Goal: Transaction & Acquisition: Book appointment/travel/reservation

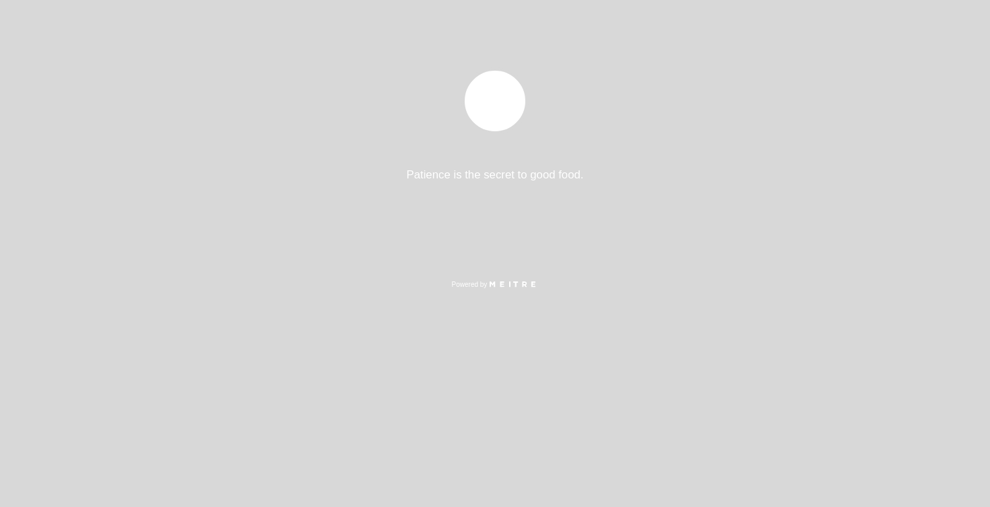
select select "es"
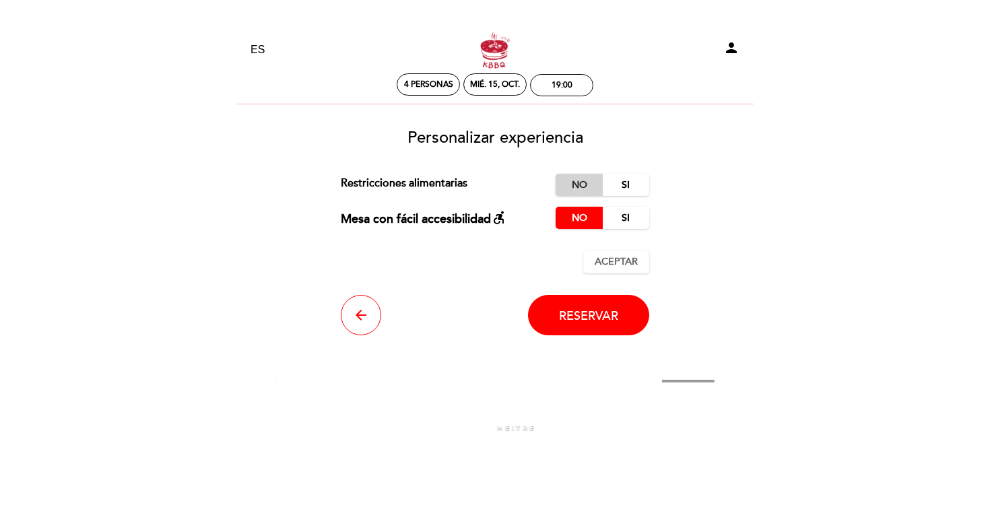
click at [572, 184] on label "No" at bounding box center [578, 185] width 47 height 22
click at [613, 262] on span "Aceptar" at bounding box center [615, 262] width 43 height 14
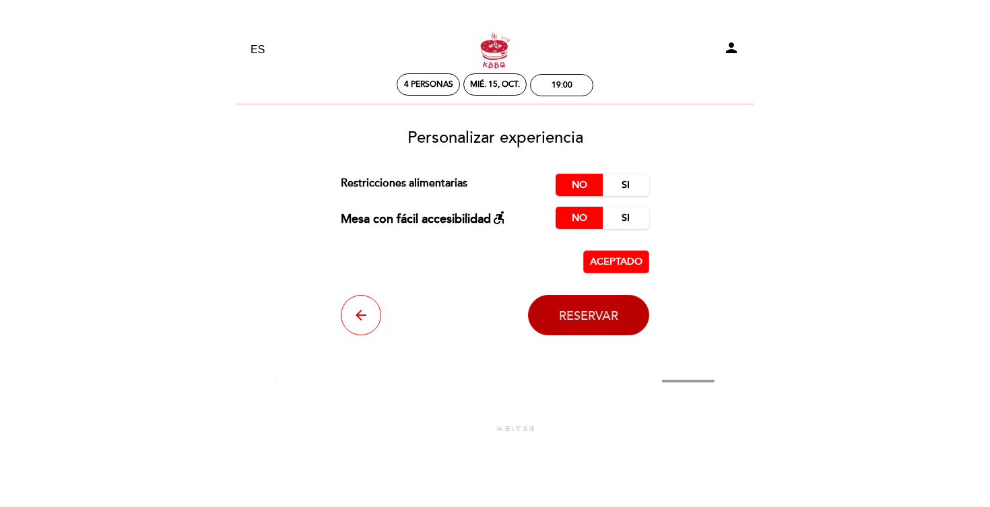
click at [584, 319] on span "Reservar" at bounding box center [588, 315] width 59 height 15
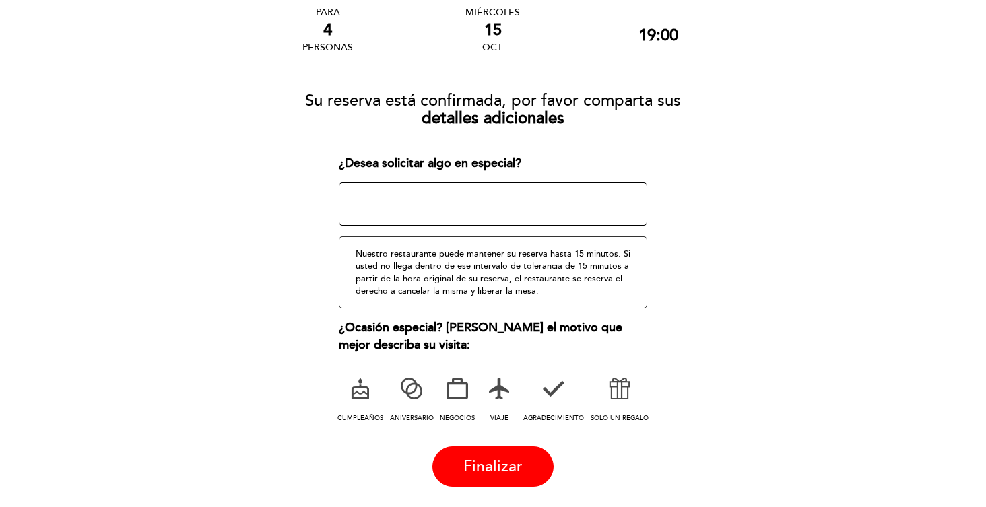
scroll to position [75, 0]
click at [363, 397] on icon at bounding box center [360, 387] width 35 height 35
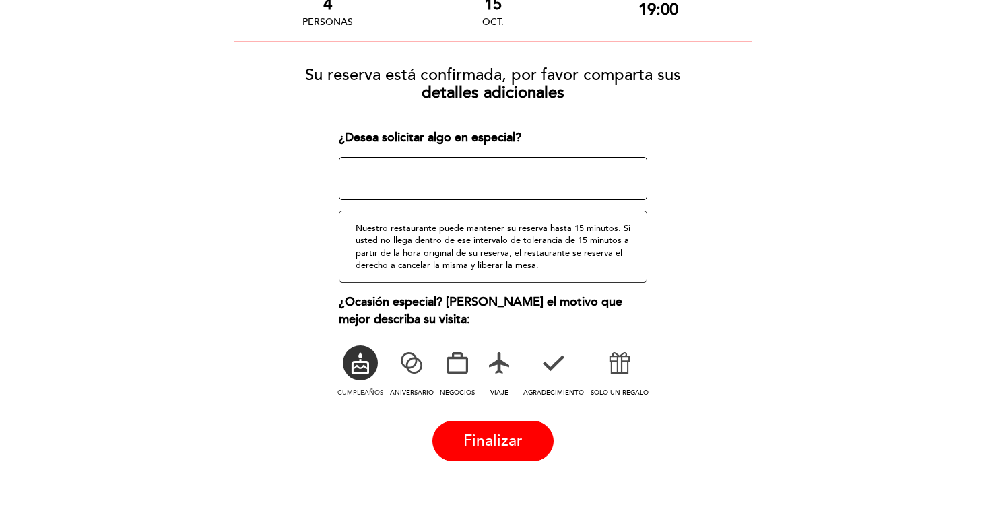
scroll to position [111, 0]
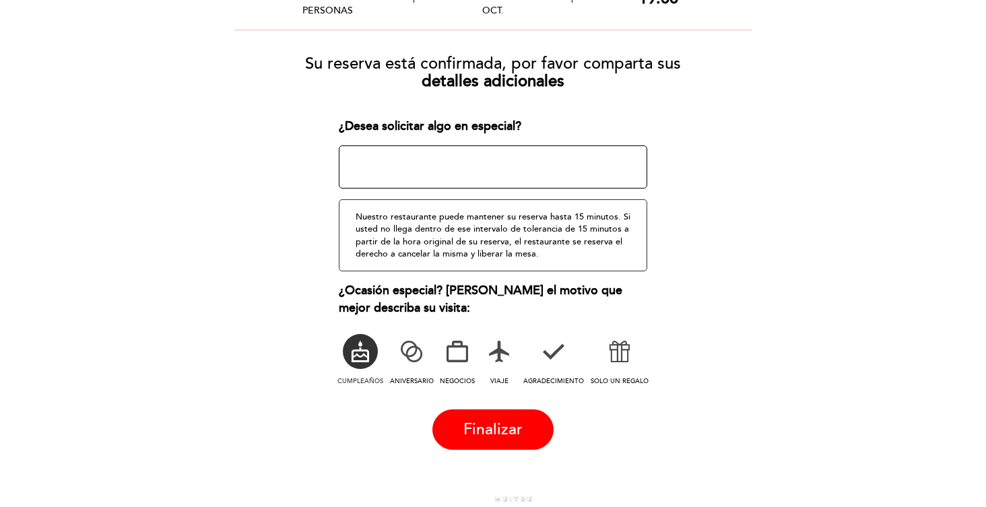
click at [628, 358] on icon at bounding box center [619, 351] width 35 height 35
click at [351, 348] on icon at bounding box center [360, 351] width 35 height 35
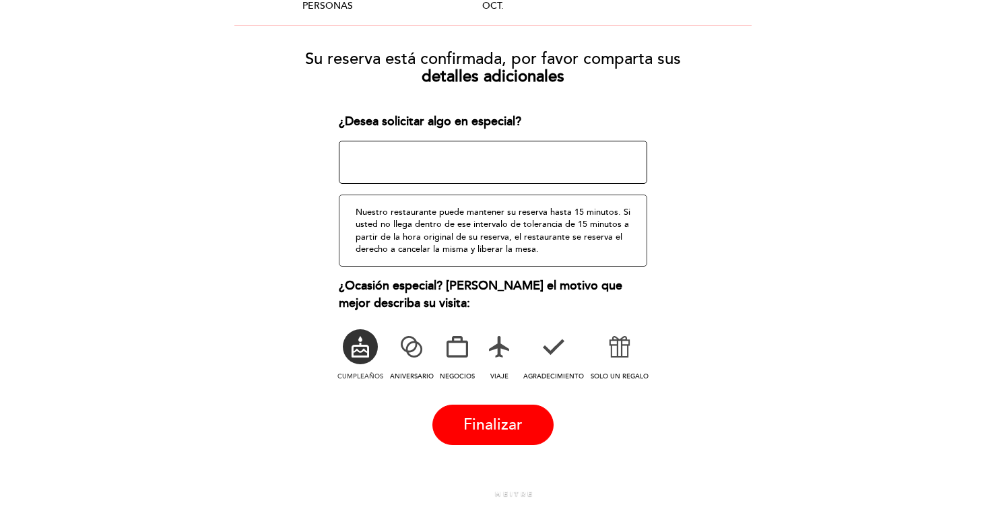
scroll to position [116, 0]
click at [483, 421] on span "Finalizar" at bounding box center [492, 424] width 59 height 19
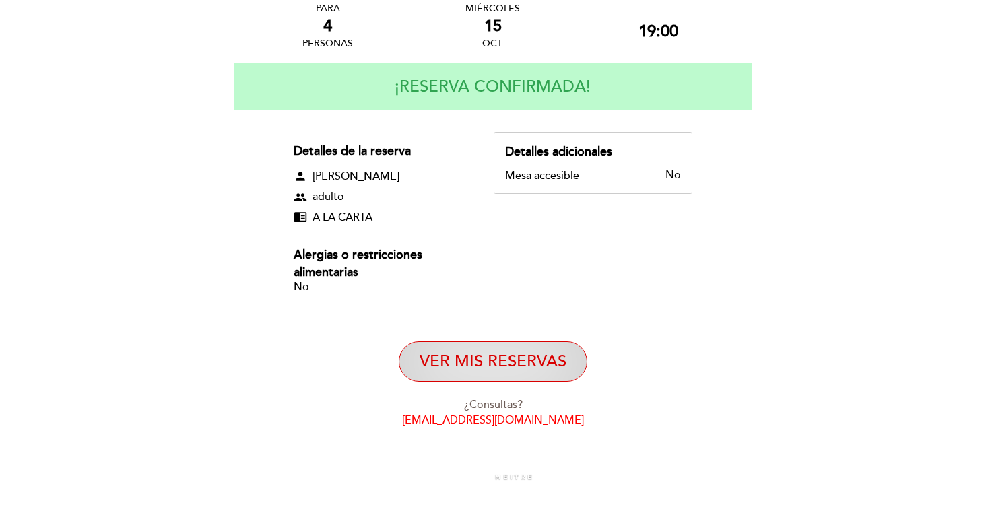
scroll to position [77, 0]
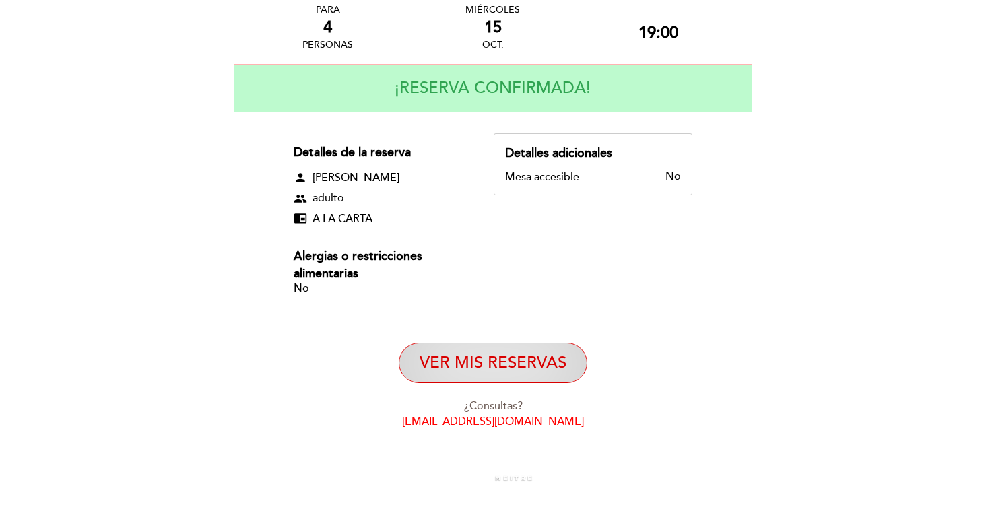
click at [538, 355] on button "VER MIS RESERVAS" at bounding box center [493, 363] width 189 height 40
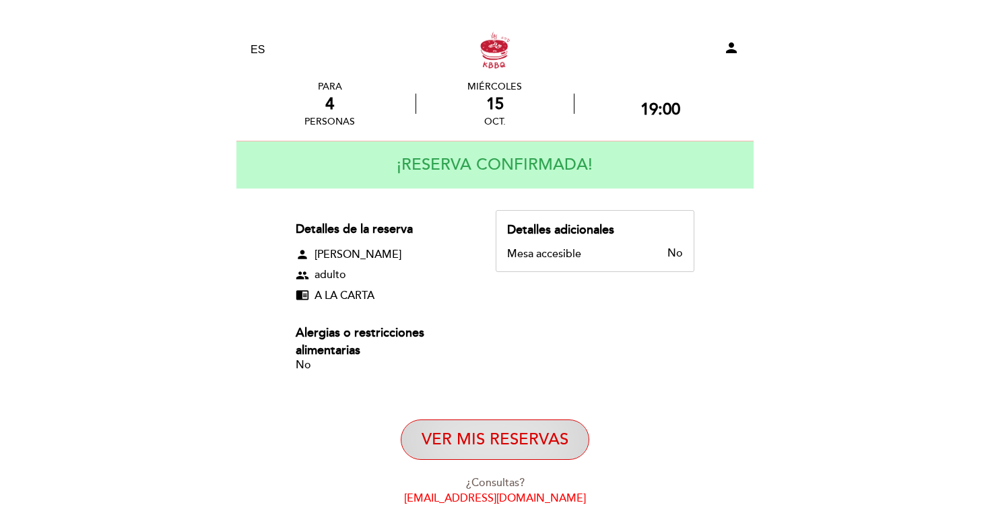
select select "es"
